Goal: Task Accomplishment & Management: Use online tool/utility

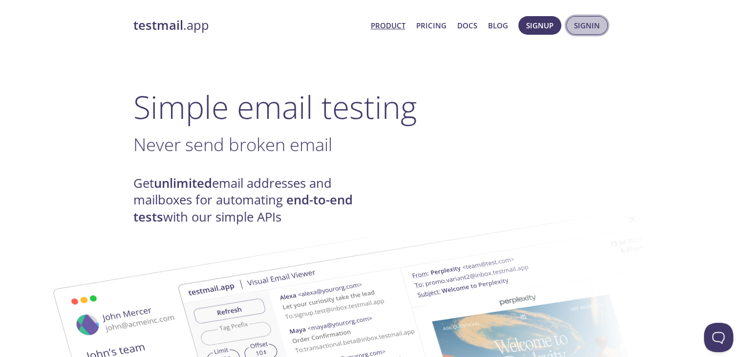
click at [584, 21] on span "Signin" at bounding box center [587, 25] width 26 height 13
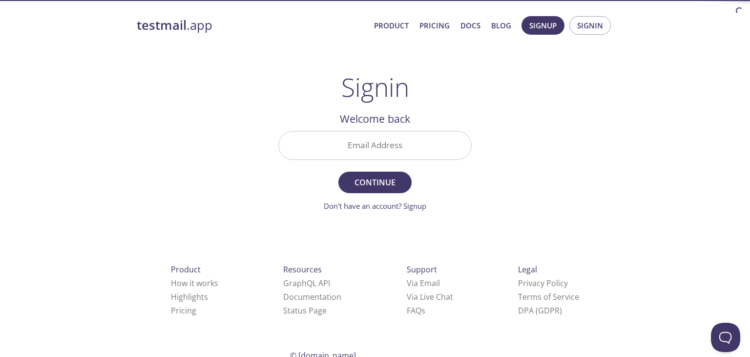
click at [407, 143] on input "Email Address" at bounding box center [375, 145] width 192 height 28
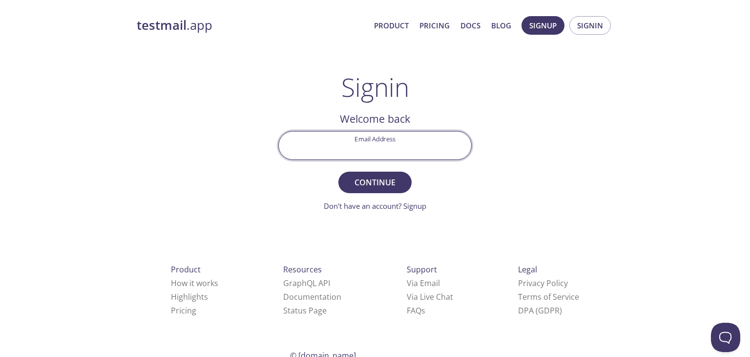
click at [396, 149] on input "Email Address" at bounding box center [375, 145] width 192 height 28
paste input "[EMAIL_ADDRESS][PERSON_NAME][DOMAIN_NAME]"
type input "[EMAIL_ADDRESS][PERSON_NAME][DOMAIN_NAME]"
click at [384, 183] on span "Continue" at bounding box center [375, 182] width 52 height 14
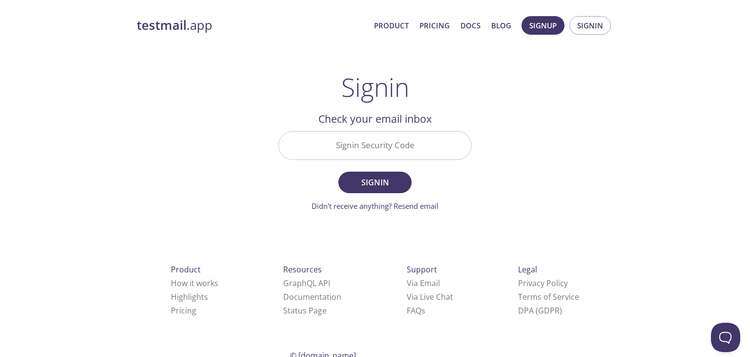
click at [342, 133] on input "Signin Security Code" at bounding box center [375, 145] width 192 height 28
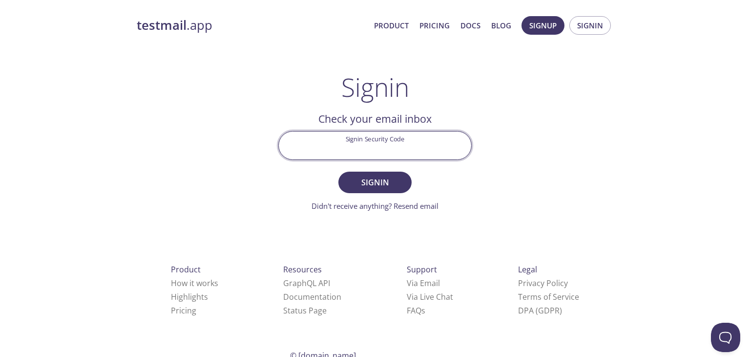
paste input "KAQ9FL5"
type input "KAQ9FL5"
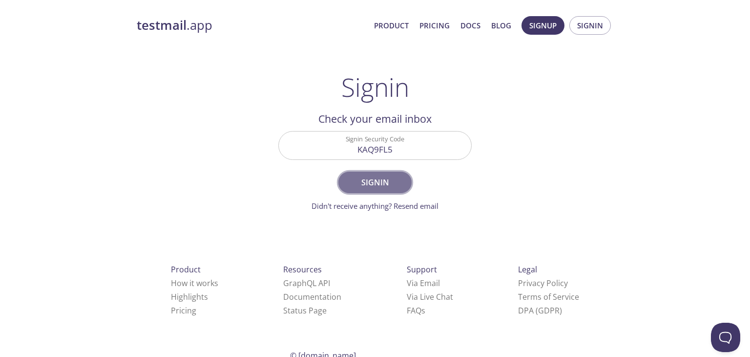
click at [382, 174] on button "Signin" at bounding box center [374, 181] width 73 height 21
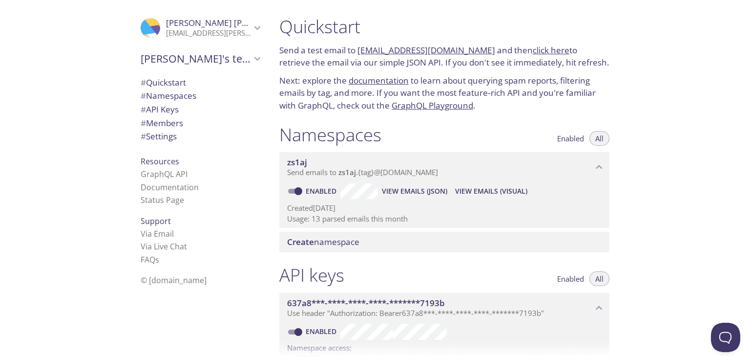
click at [543, 51] on link "click here" at bounding box center [551, 49] width 37 height 11
click at [533, 52] on link "click here" at bounding box center [551, 49] width 37 height 11
click at [540, 51] on link "click here" at bounding box center [551, 49] width 37 height 11
click at [533, 47] on link "click here" at bounding box center [551, 49] width 37 height 11
